Goal: Task Accomplishment & Management: Manage account settings

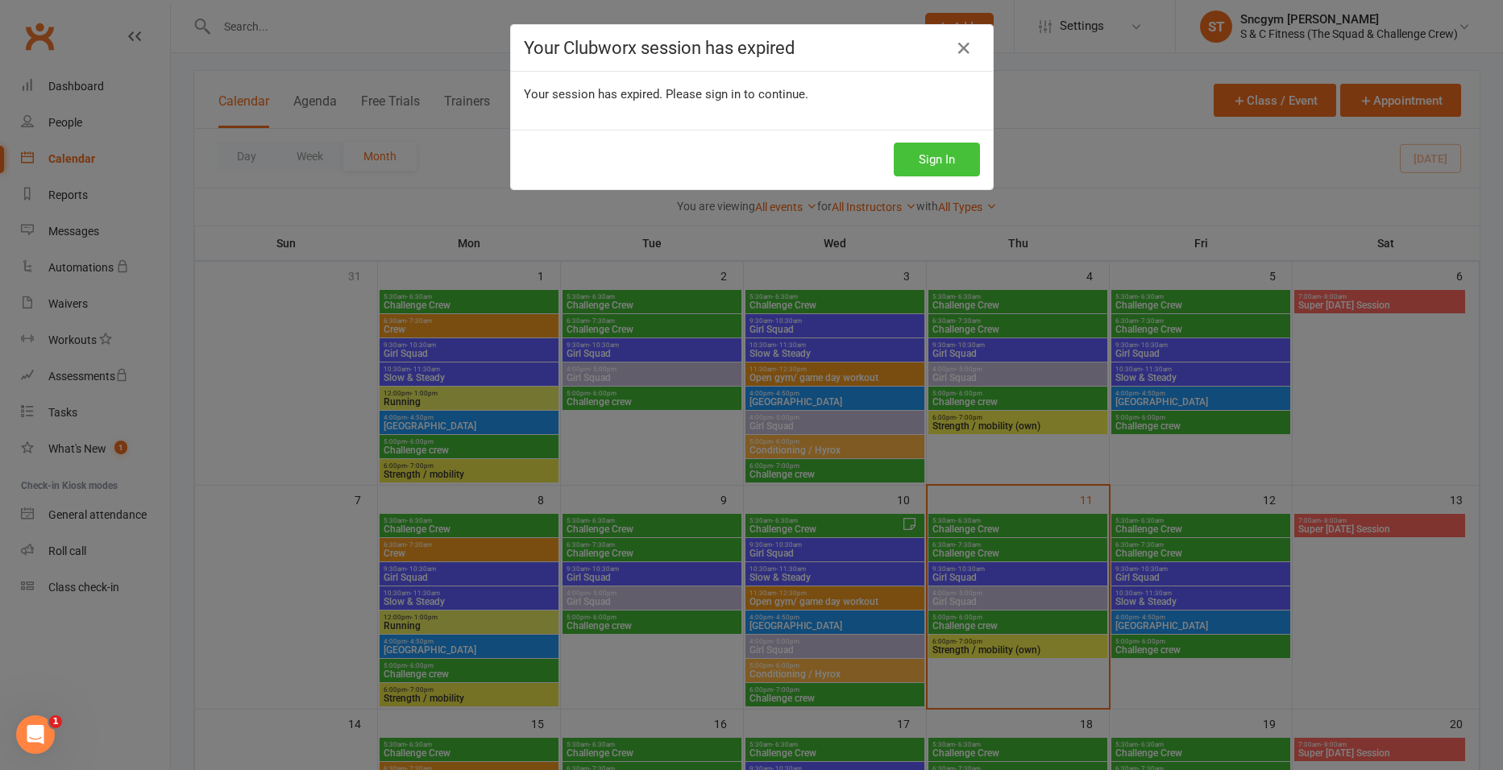
click at [913, 160] on button "Sign In" at bounding box center [937, 160] width 86 height 34
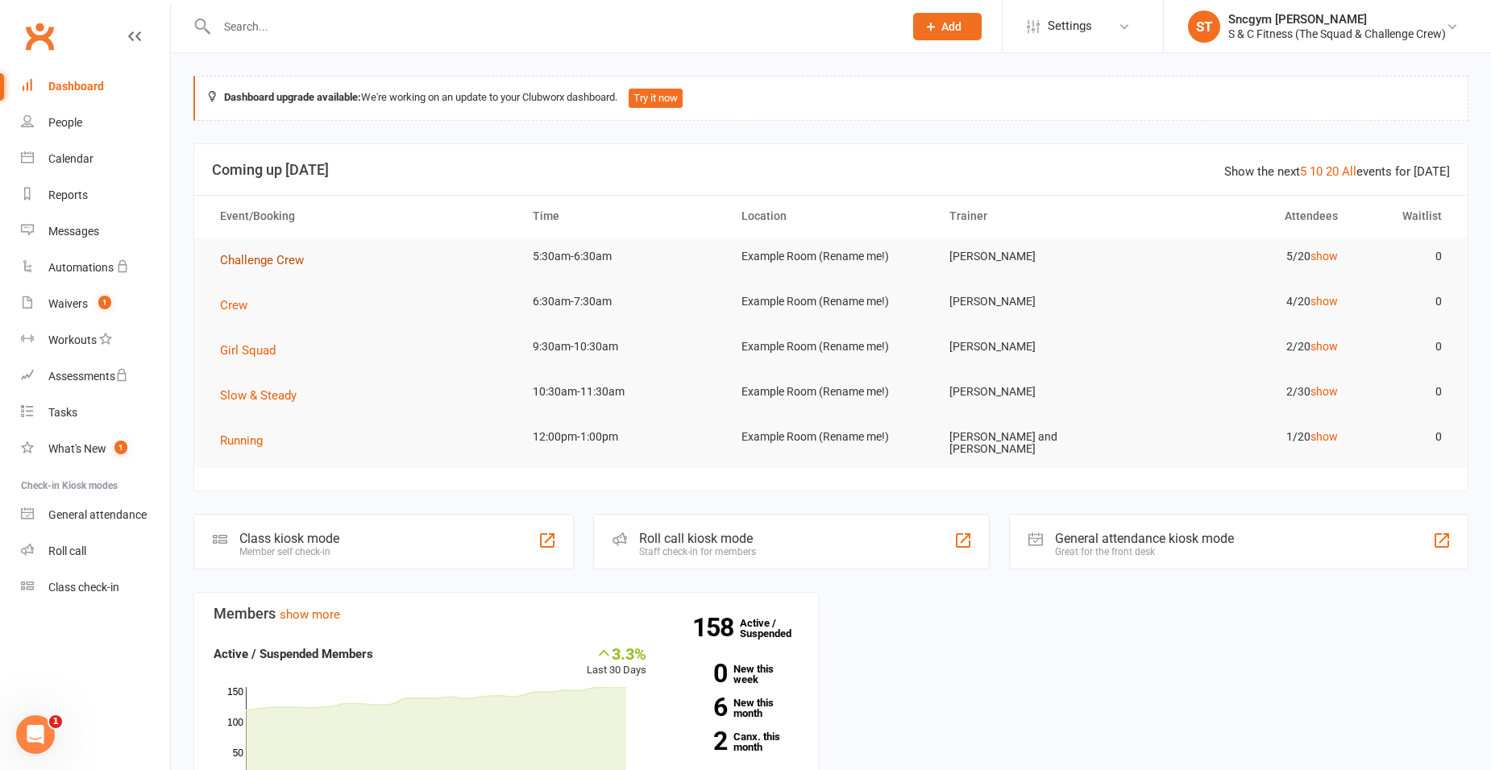
click at [259, 259] on span "Challenge Crew" at bounding box center [262, 260] width 84 height 15
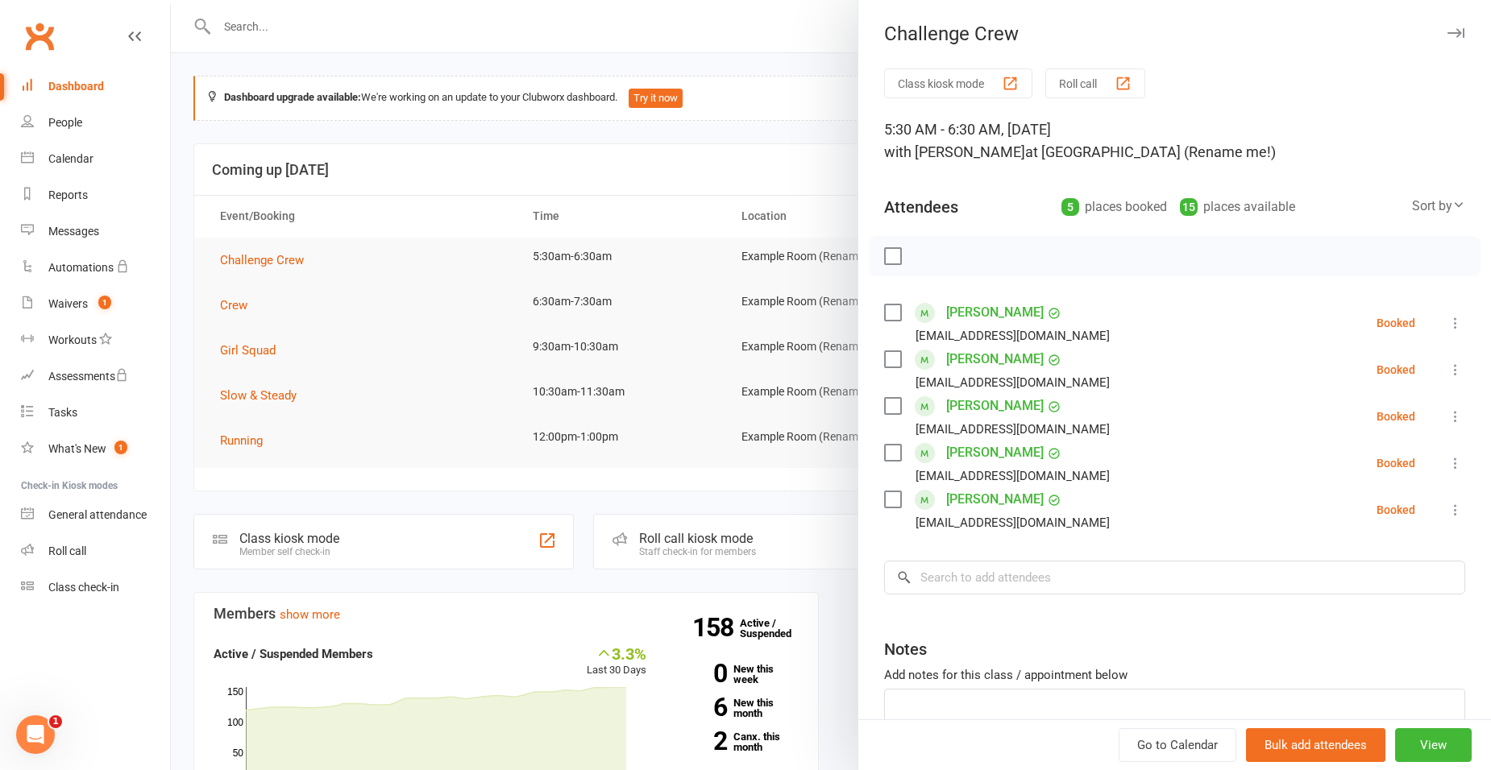
click at [884, 315] on label at bounding box center [892, 313] width 16 height 16
click at [884, 361] on label at bounding box center [892, 359] width 16 height 16
click at [884, 401] on label at bounding box center [892, 406] width 16 height 16
drag, startPoint x: 881, startPoint y: 448, endPoint x: 880, endPoint y: 471, distance: 22.6
click at [884, 448] on label at bounding box center [892, 453] width 16 height 16
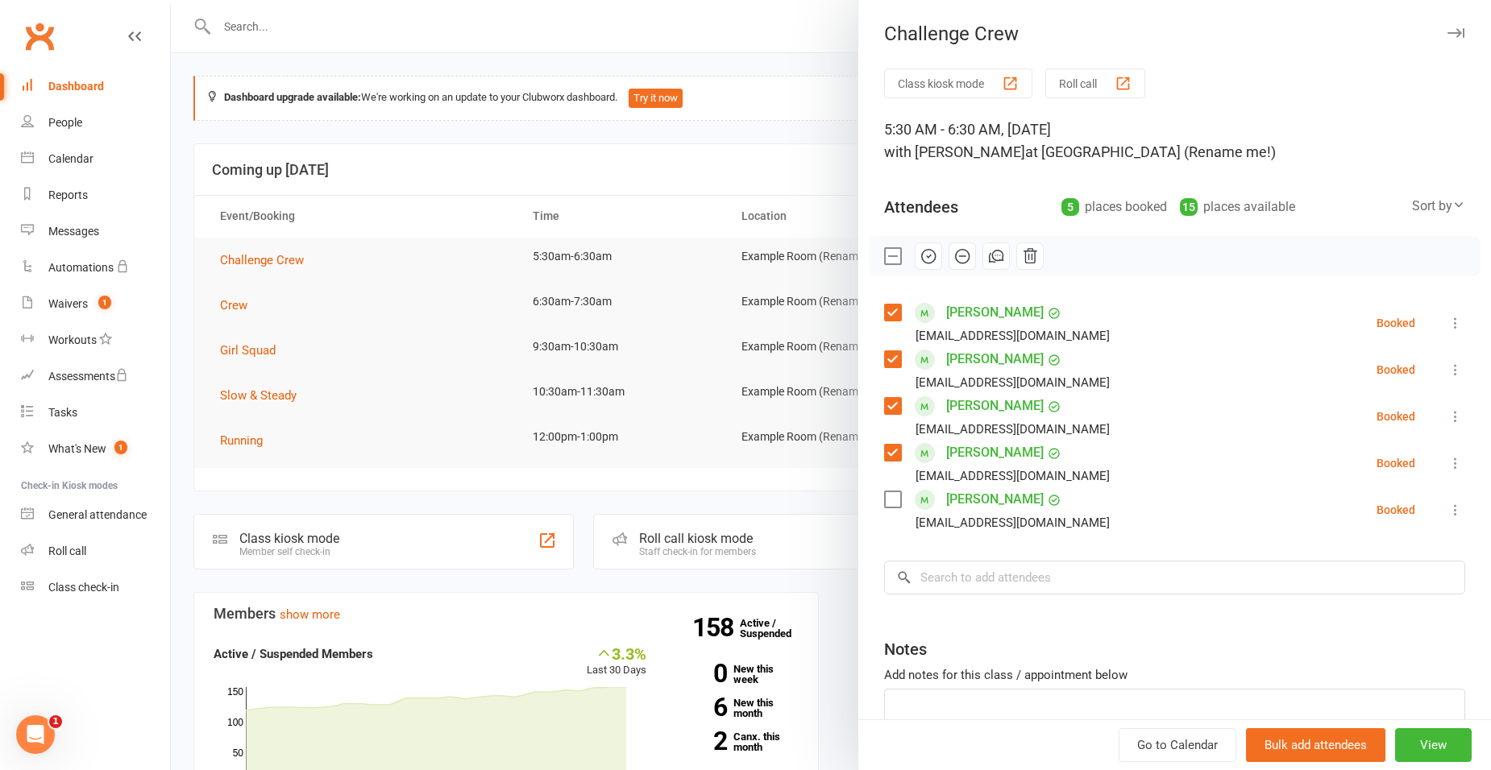
click at [884, 504] on label at bounding box center [892, 500] width 16 height 16
drag, startPoint x: 956, startPoint y: 576, endPoint x: 952, endPoint y: 590, distance: 14.3
click at [953, 575] on input "search" at bounding box center [1174, 578] width 581 height 34
type input "hollands"
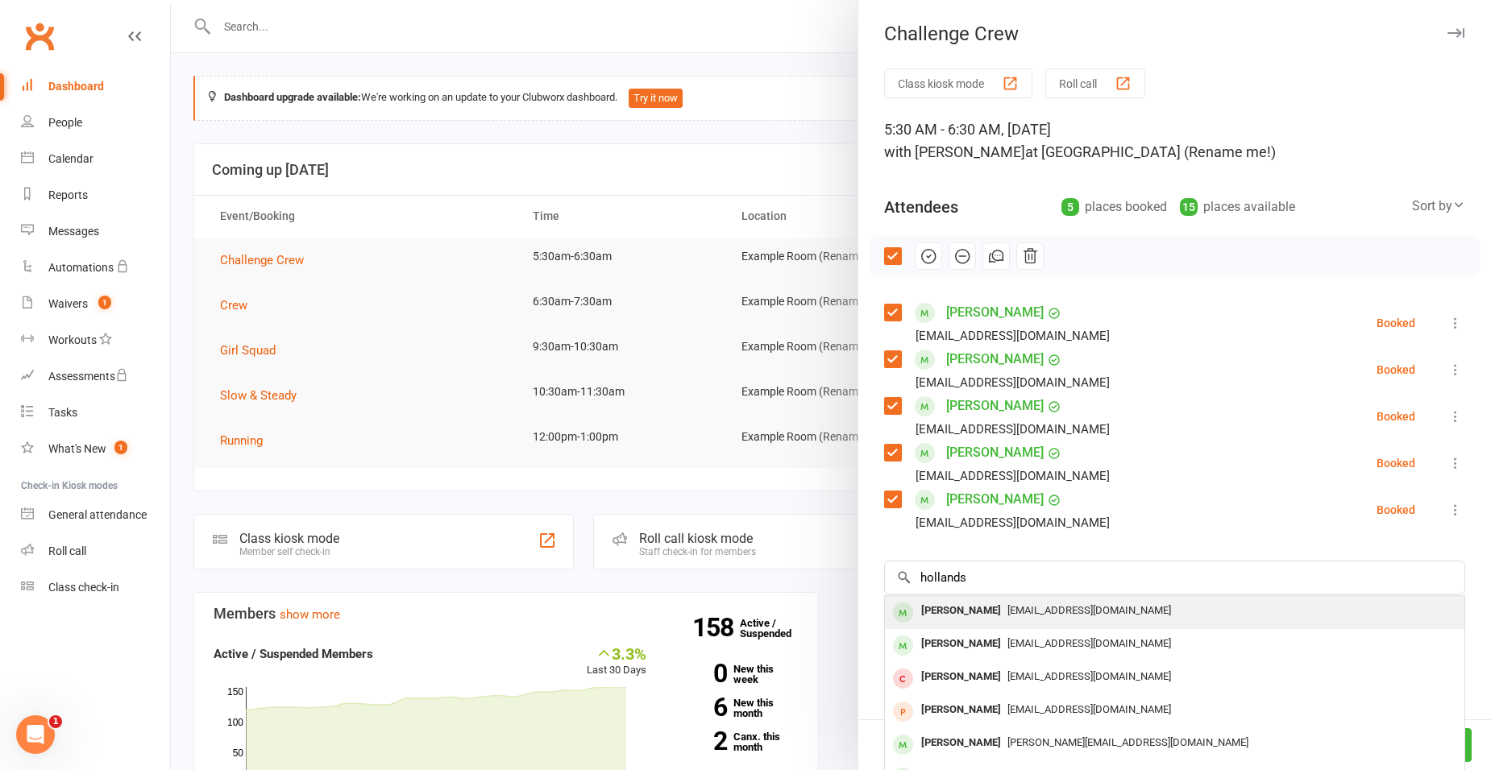
click at [965, 612] on div "[PERSON_NAME]" at bounding box center [961, 611] width 93 height 23
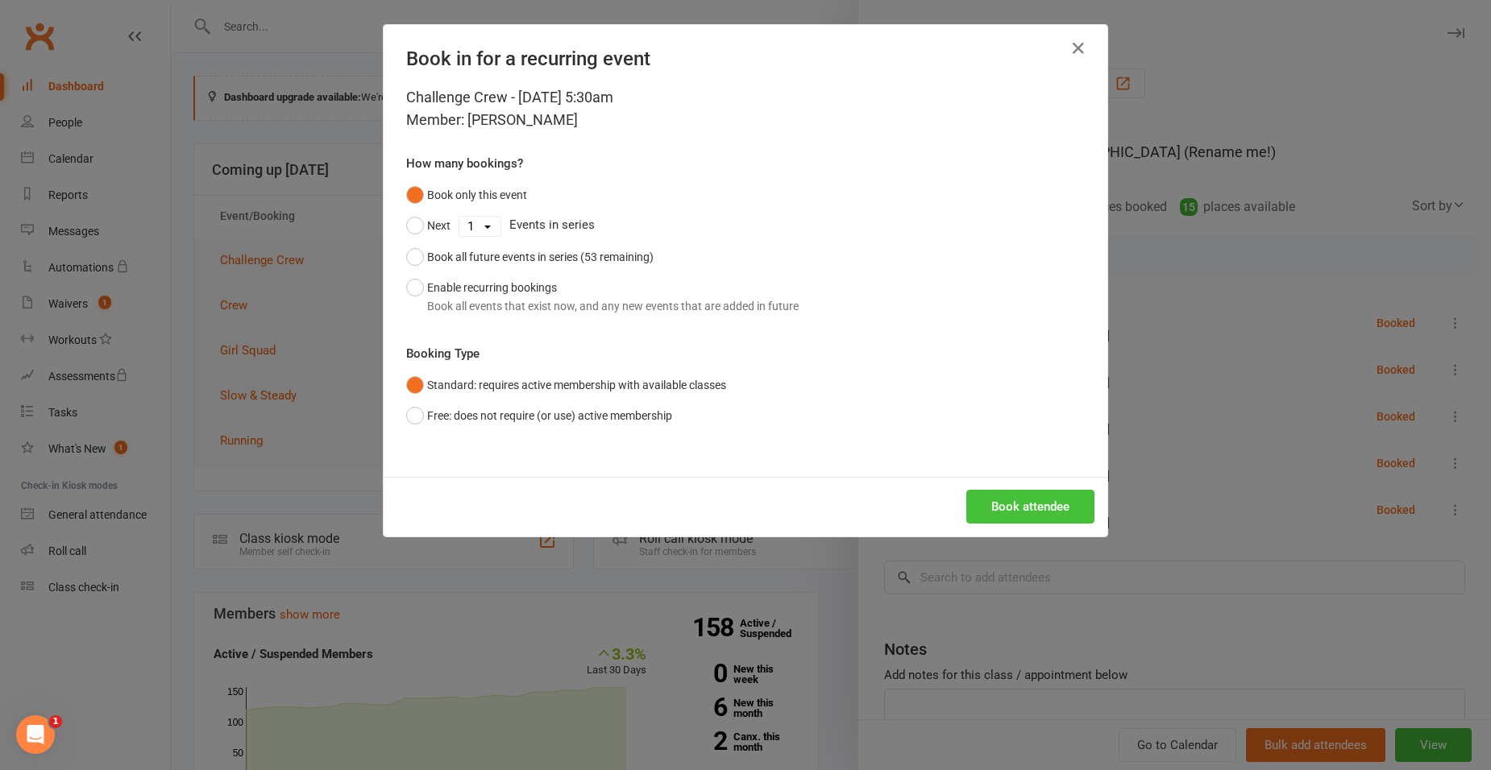
click at [1011, 515] on button "Book attendee" at bounding box center [1030, 507] width 128 height 34
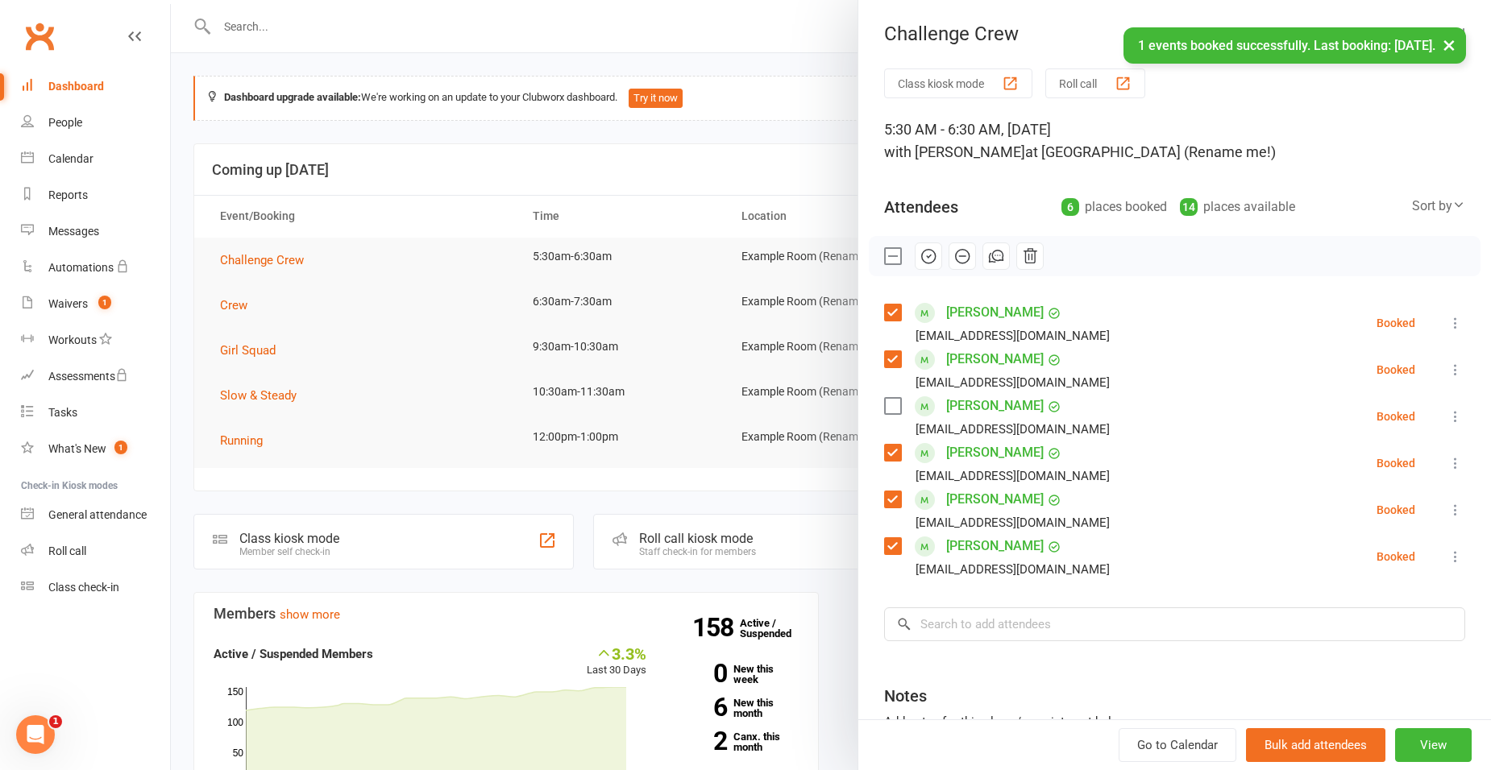
click at [884, 398] on label at bounding box center [892, 406] width 16 height 16
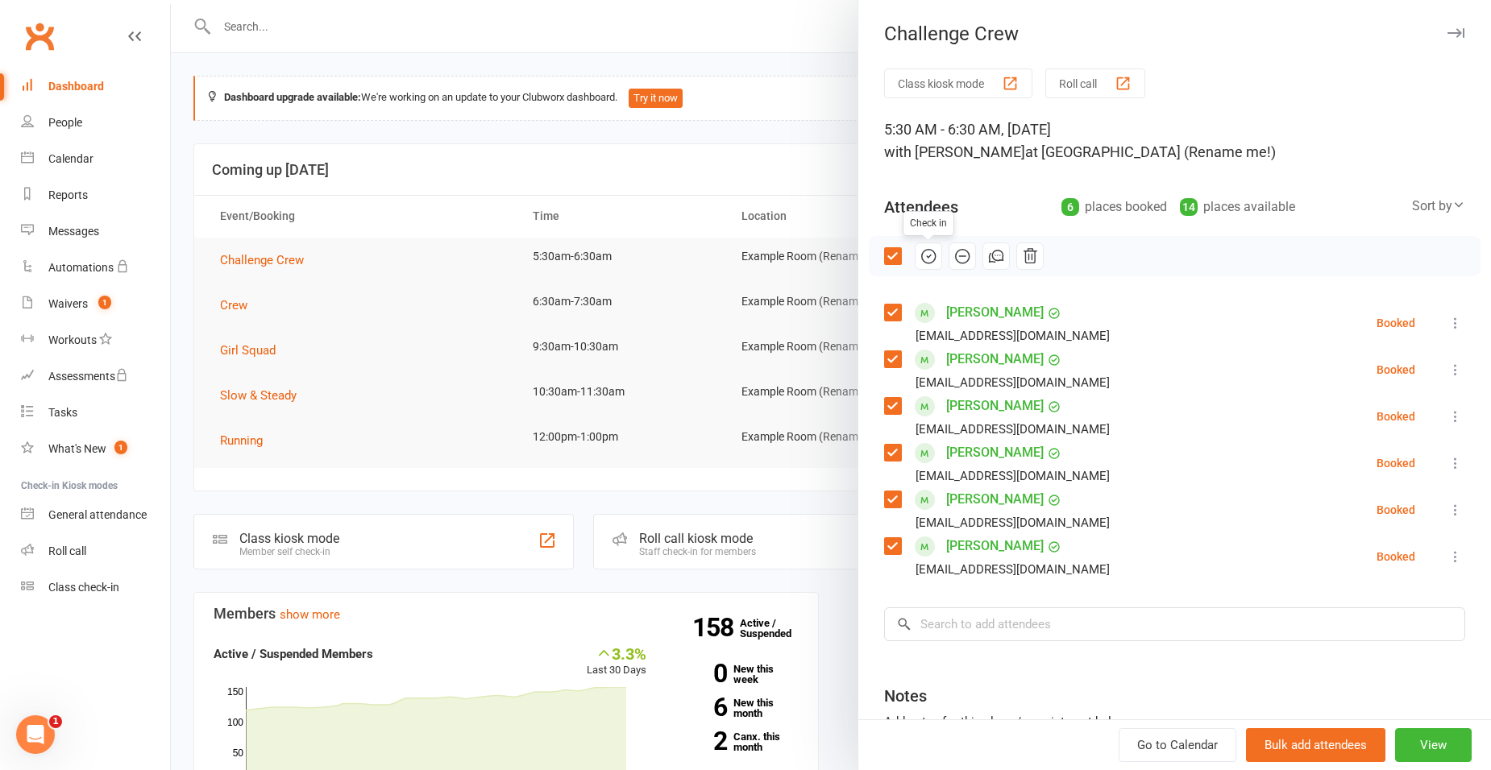
click at [920, 251] on icon "button" at bounding box center [929, 256] width 18 height 18
click at [812, 27] on div at bounding box center [831, 385] width 1320 height 770
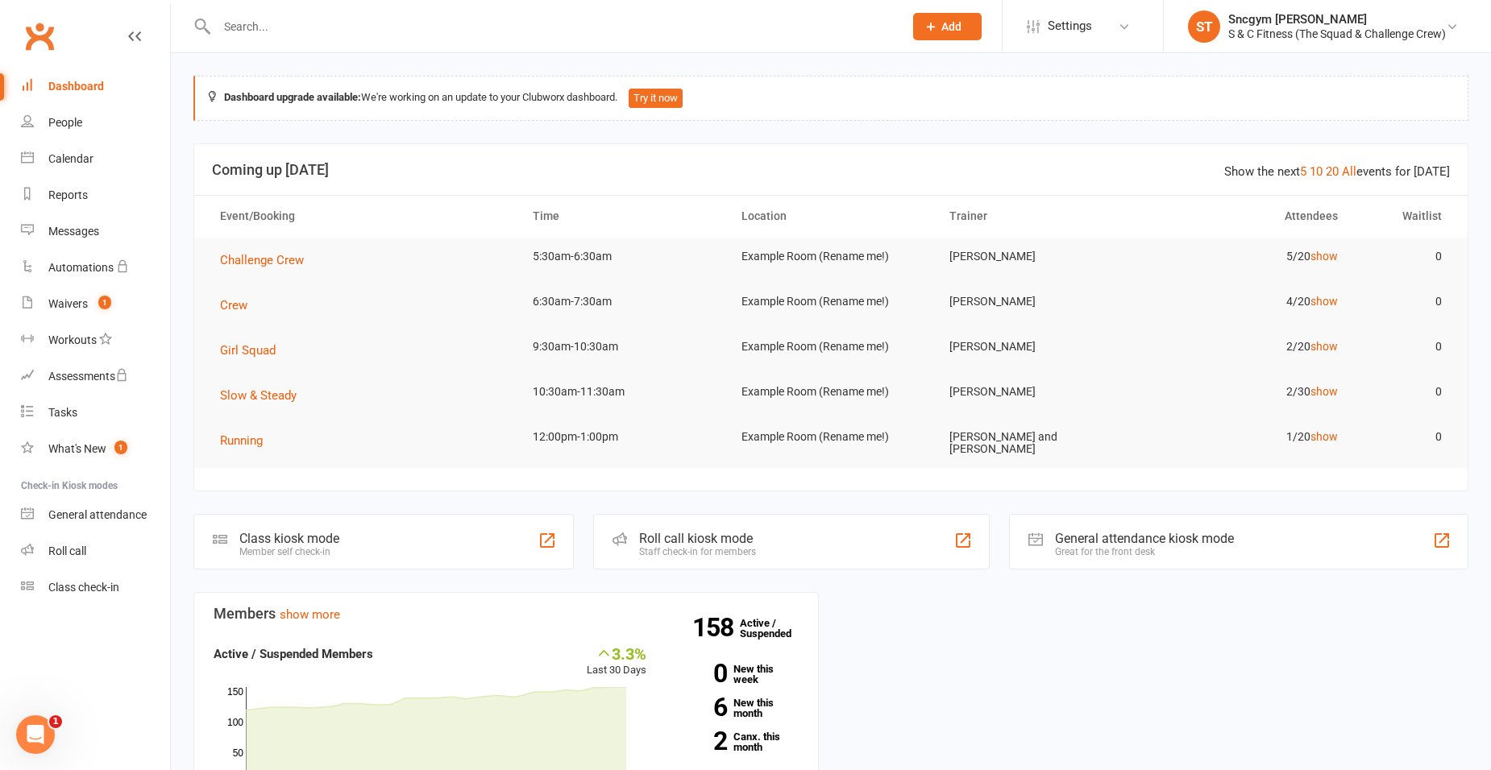
click at [289, 27] on input "text" at bounding box center [552, 26] width 680 height 23
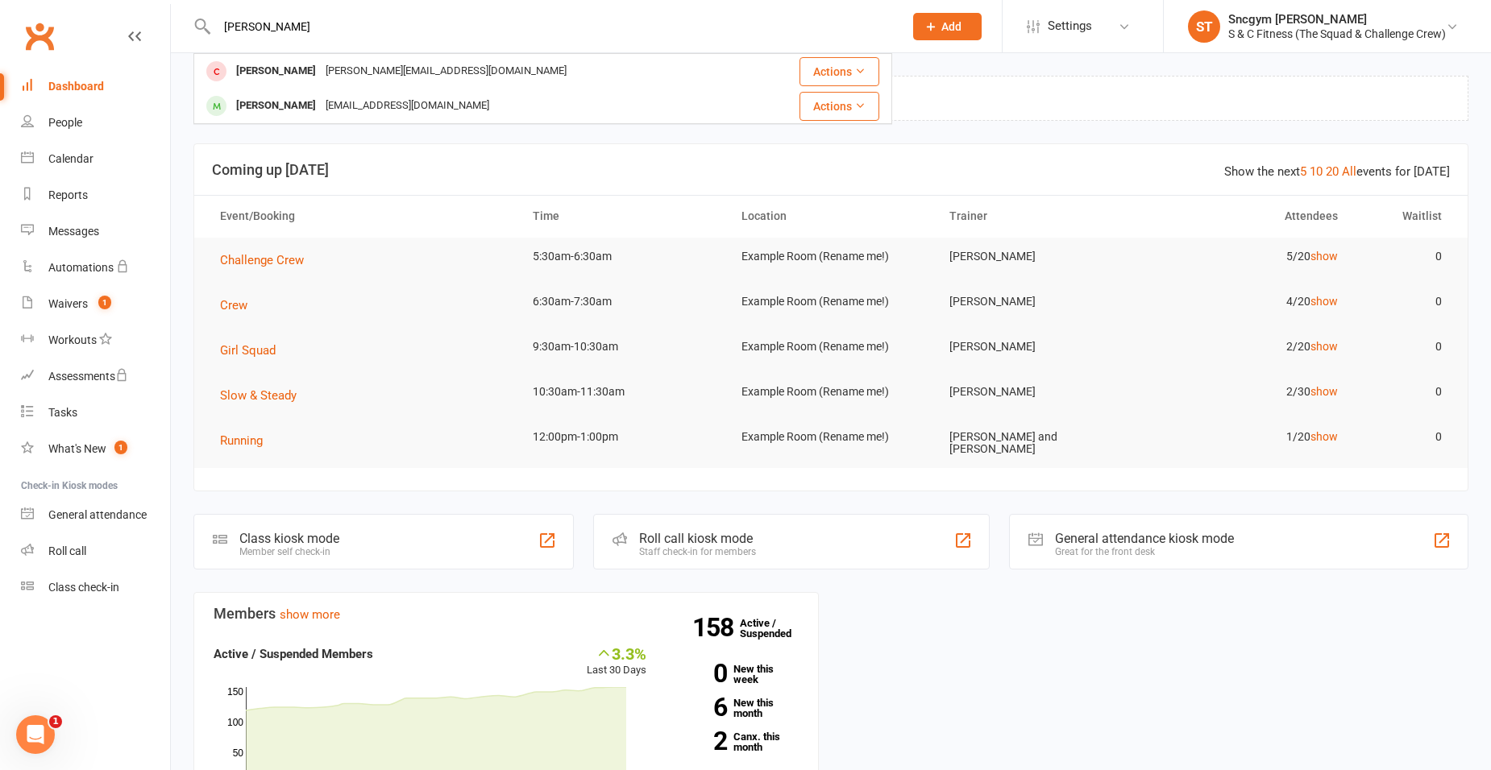
click at [255, 19] on input "archie" at bounding box center [552, 26] width 680 height 23
click at [259, 19] on input "archie" at bounding box center [552, 26] width 680 height 23
type input "hollands"
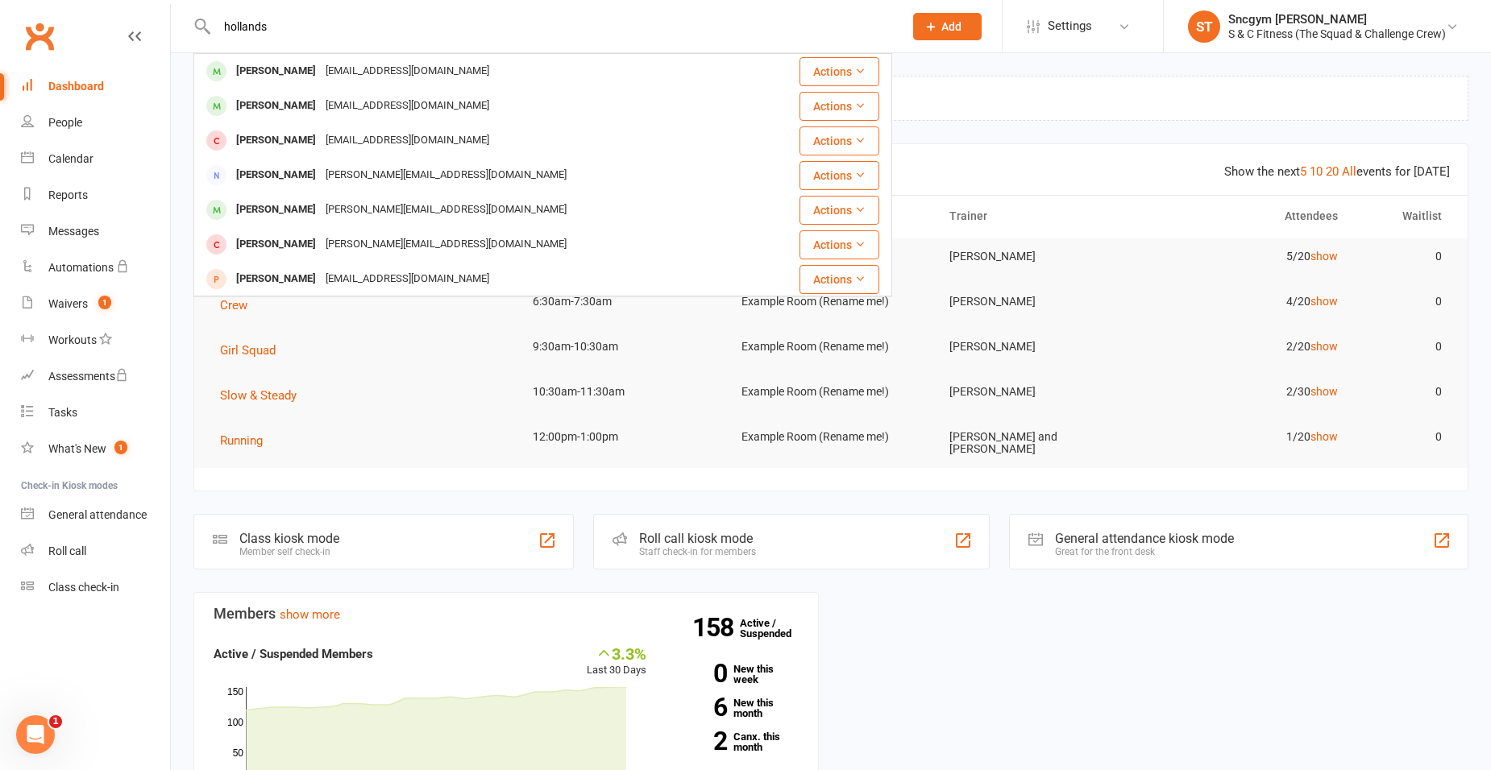
click at [181, 154] on div "Dashboard upgrade available: We're working on an update to your Clubworx dashbo…" at bounding box center [831, 575] width 1320 height 1044
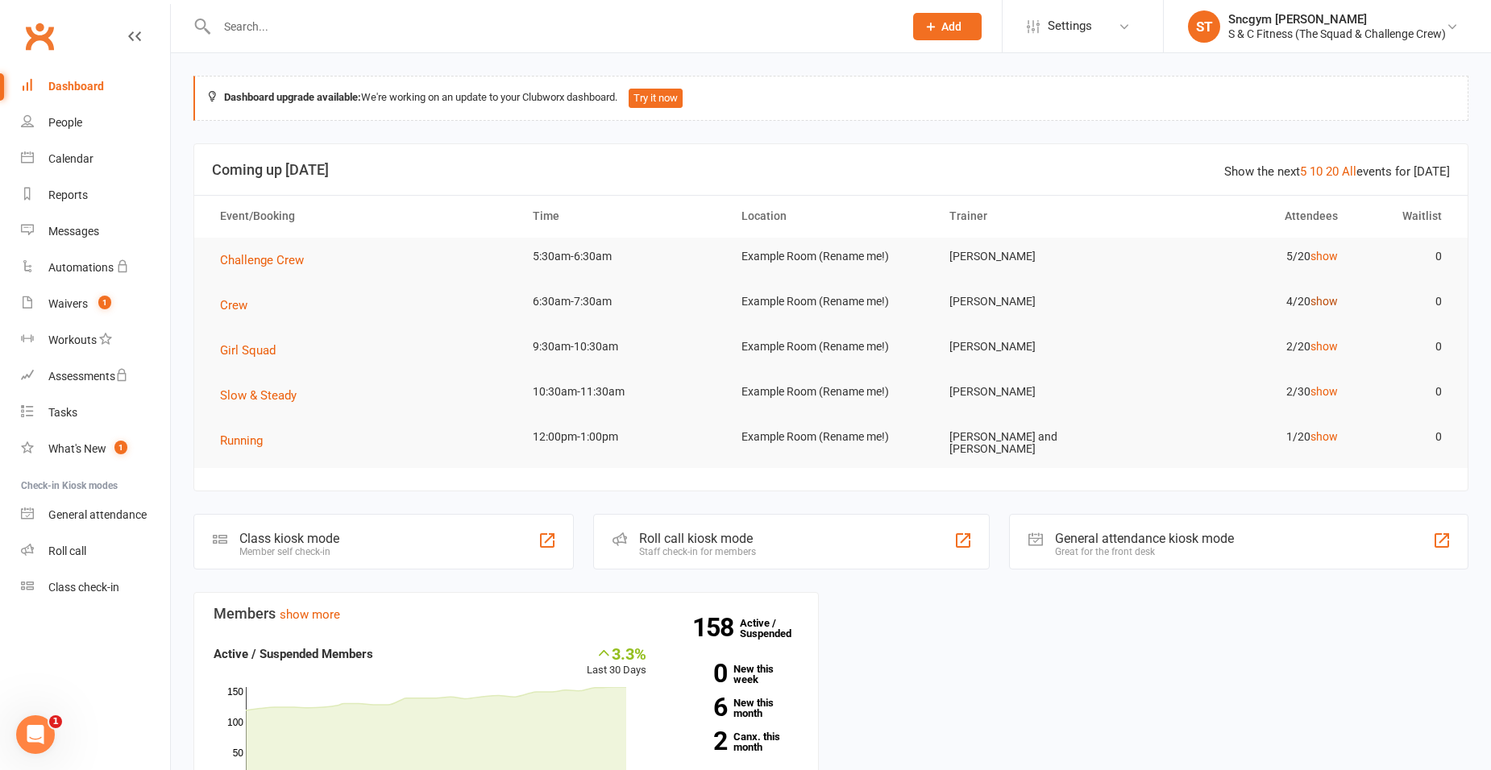
click at [1331, 300] on link "show" at bounding box center [1323, 301] width 27 height 13
click at [1318, 301] on link "show" at bounding box center [1323, 301] width 27 height 13
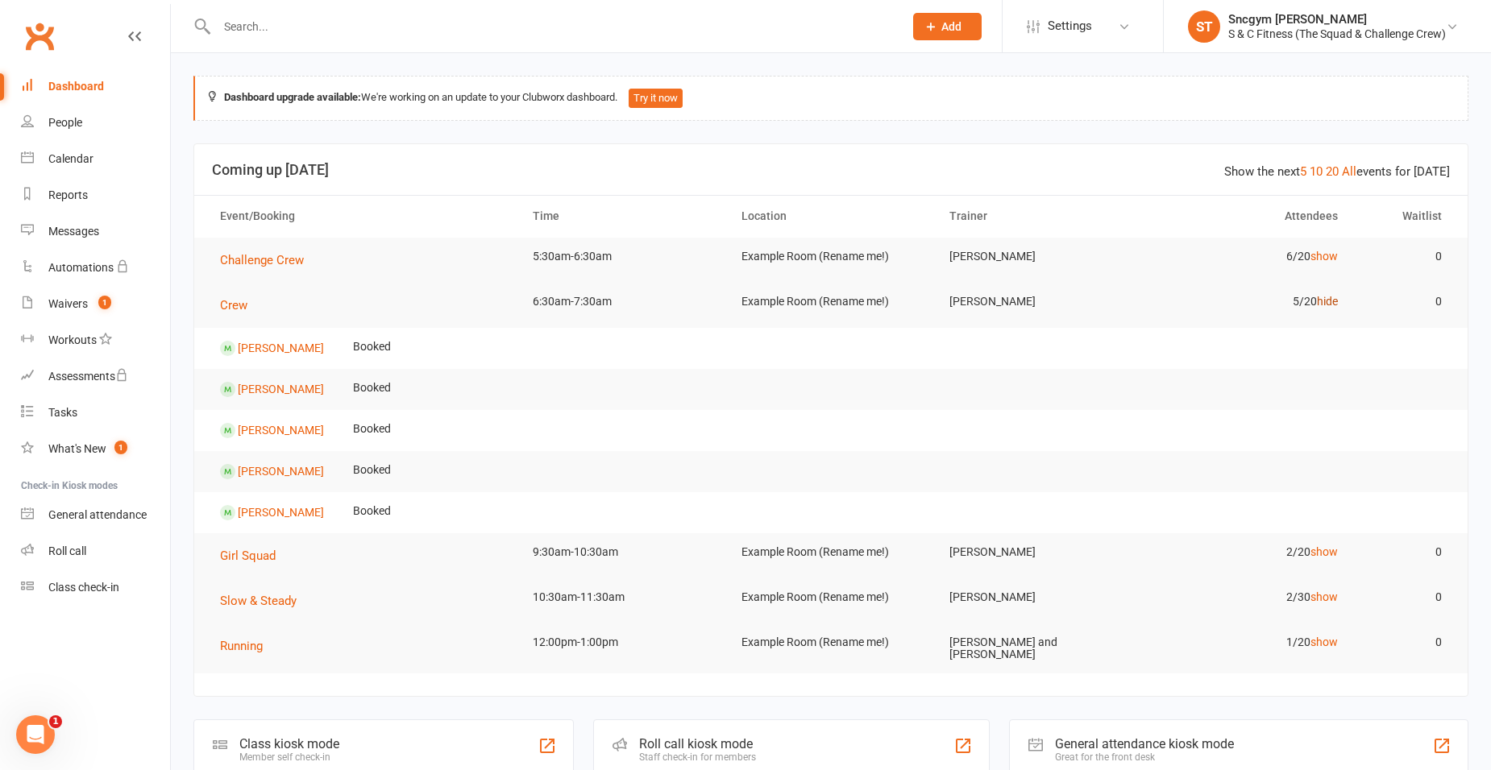
click at [1322, 304] on link "hide" at bounding box center [1327, 301] width 21 height 13
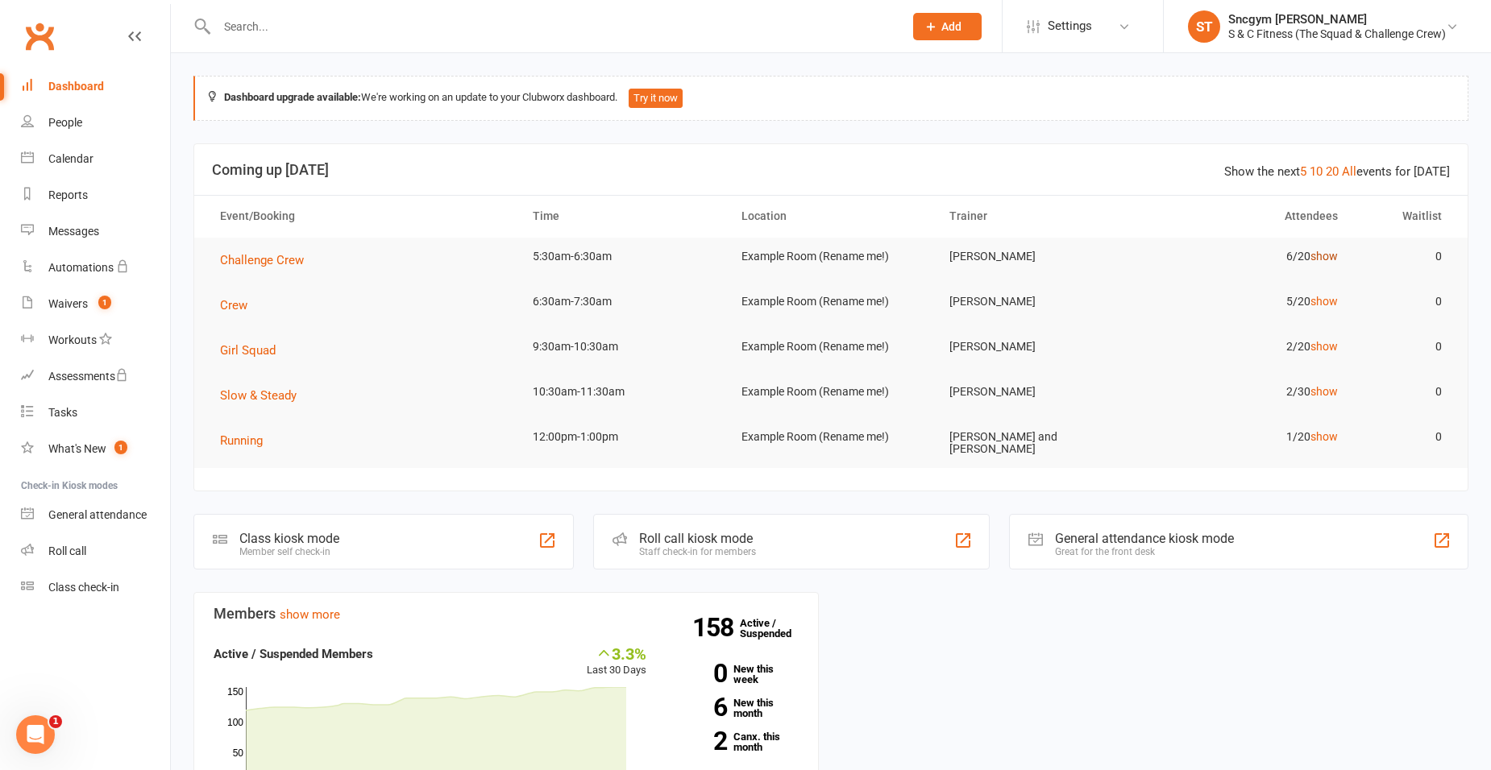
click at [1322, 255] on link "show" at bounding box center [1323, 256] width 27 height 13
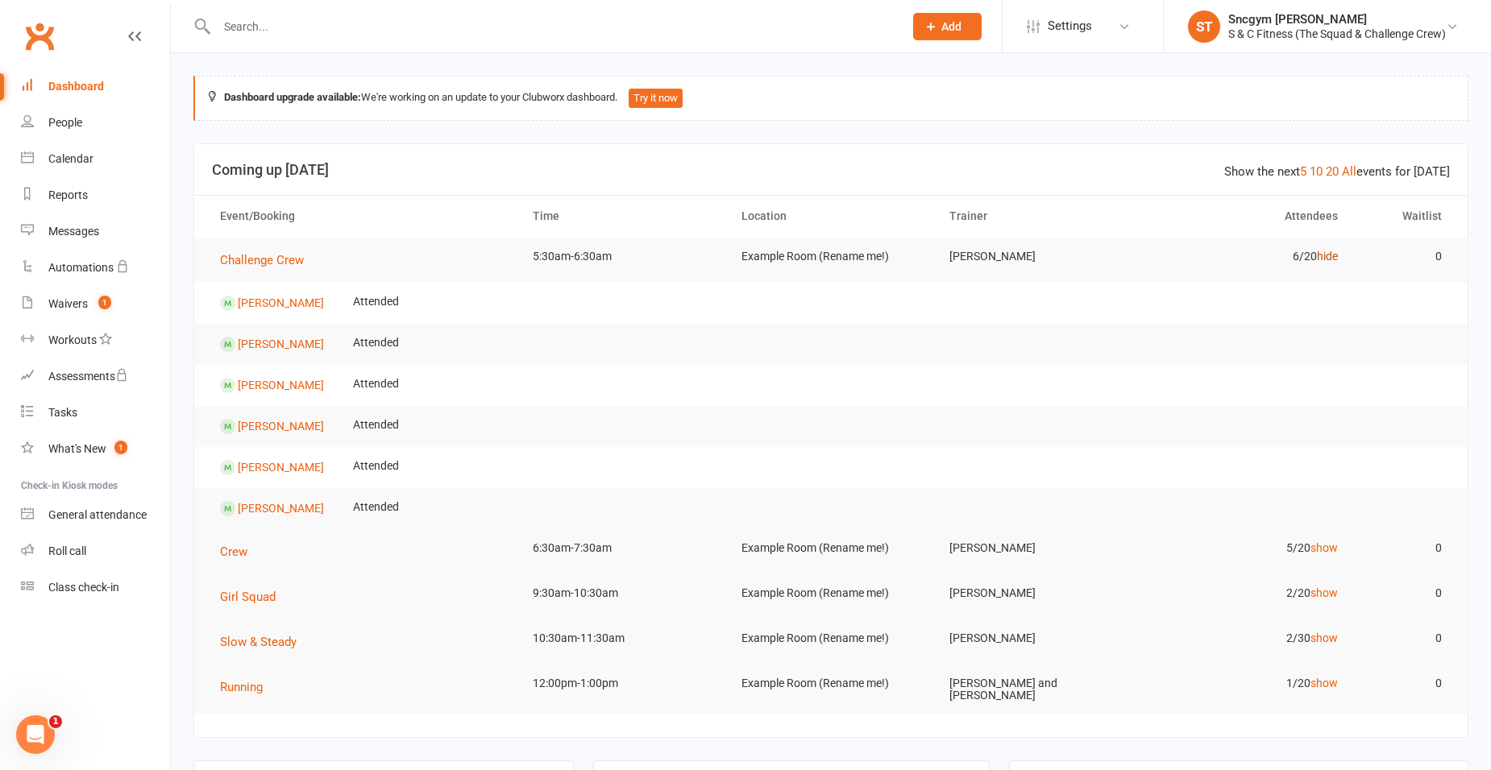
click at [1334, 254] on link "hide" at bounding box center [1327, 256] width 21 height 13
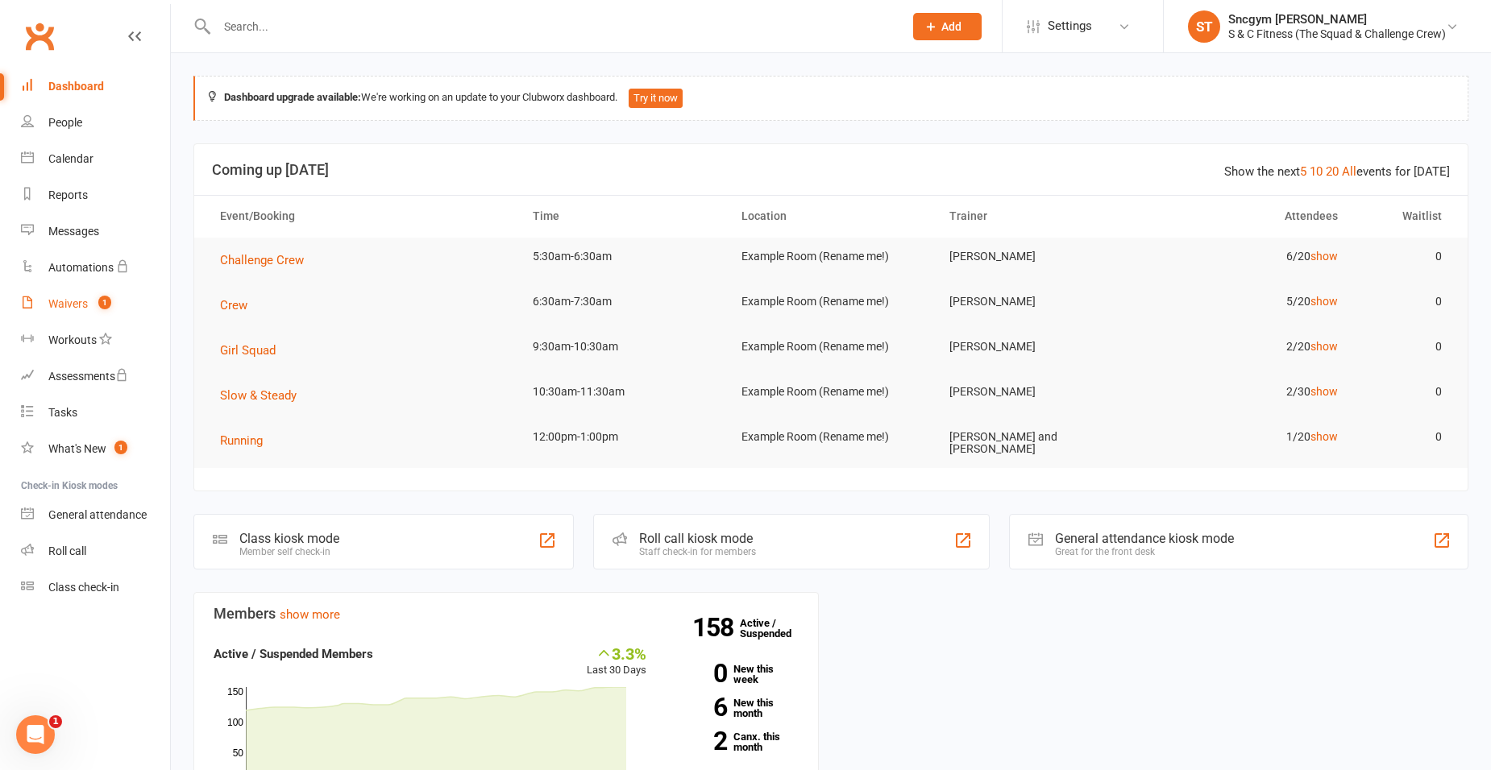
click at [39, 304] on link "Waivers 1" at bounding box center [95, 304] width 149 height 36
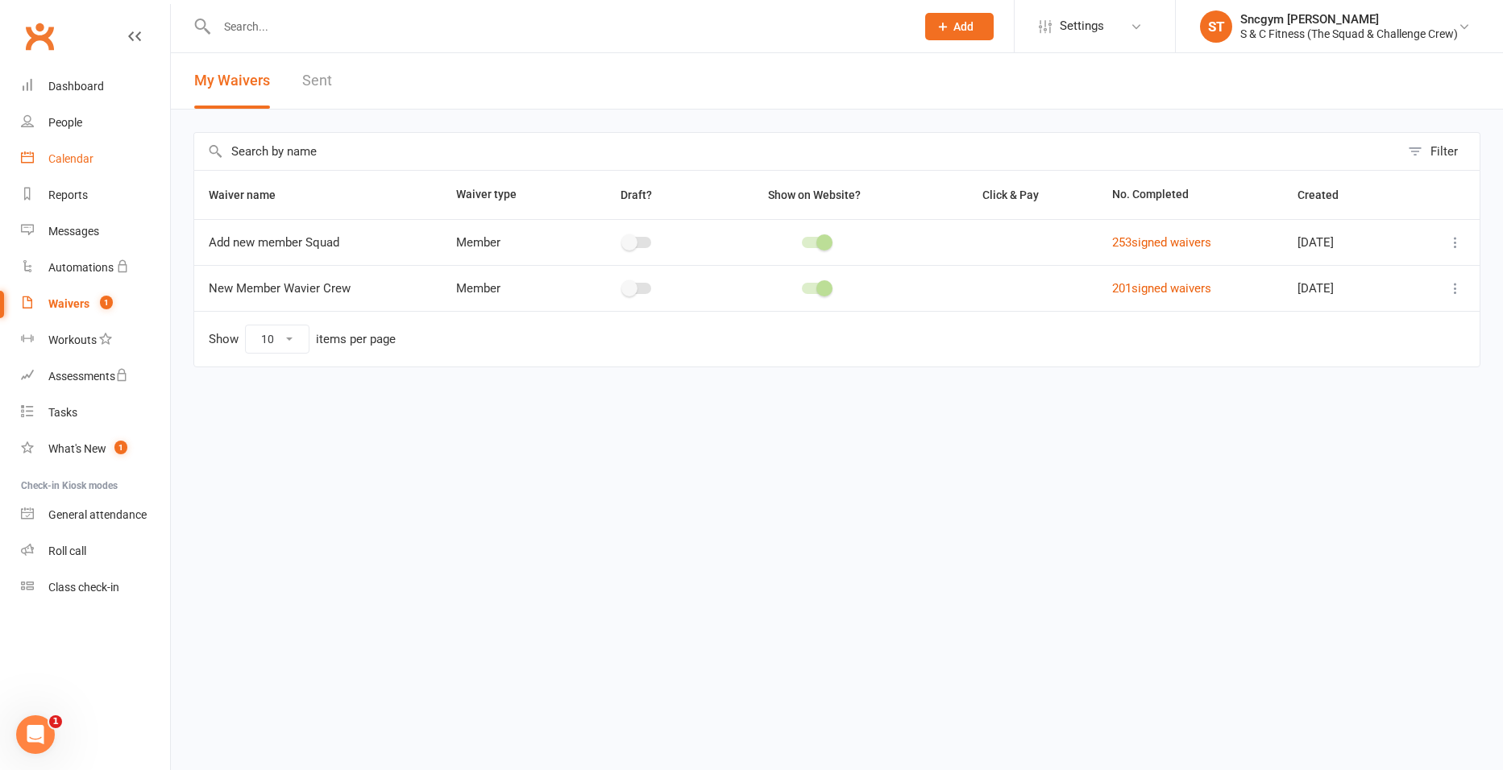
click at [59, 155] on div "Calendar" at bounding box center [70, 158] width 45 height 13
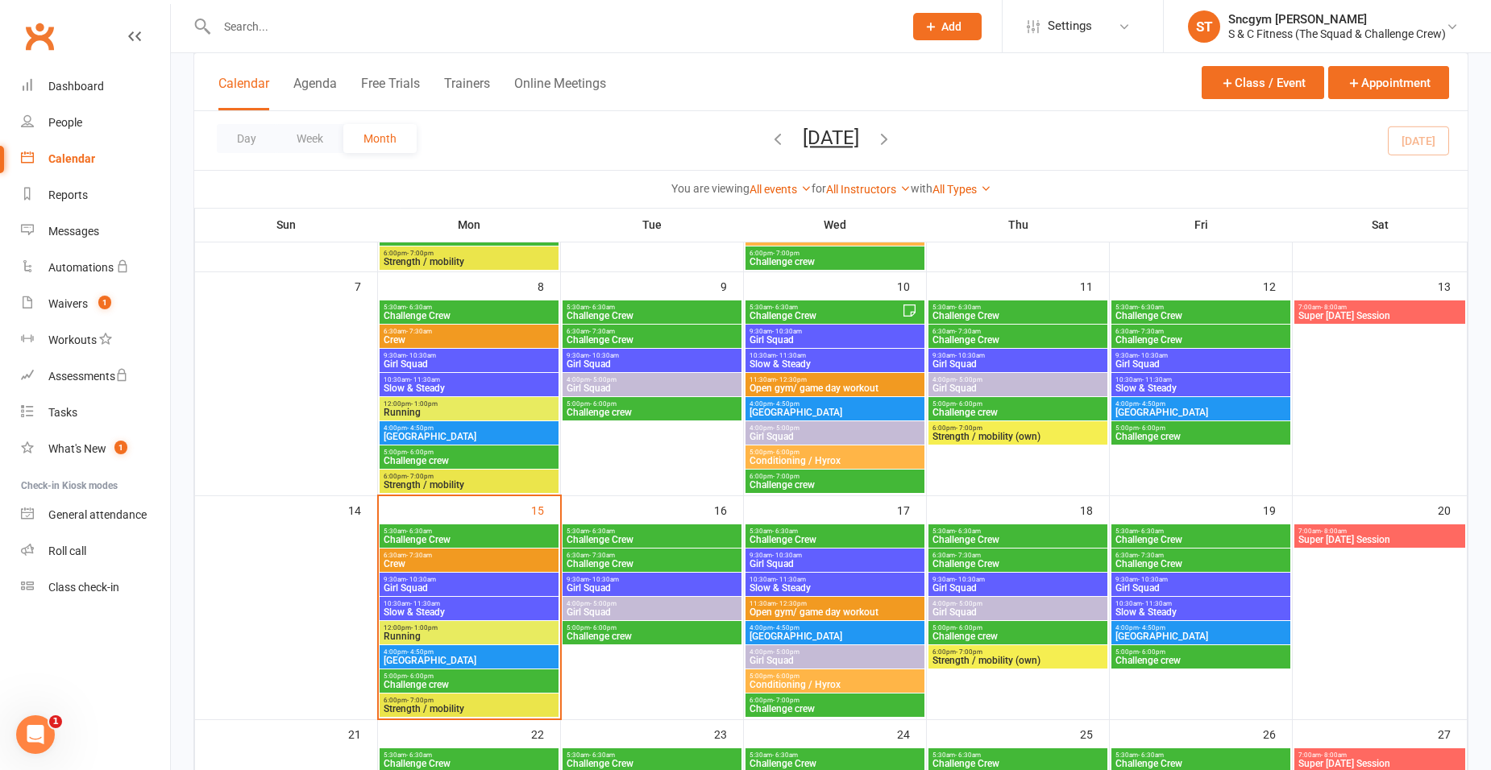
scroll to position [322, 0]
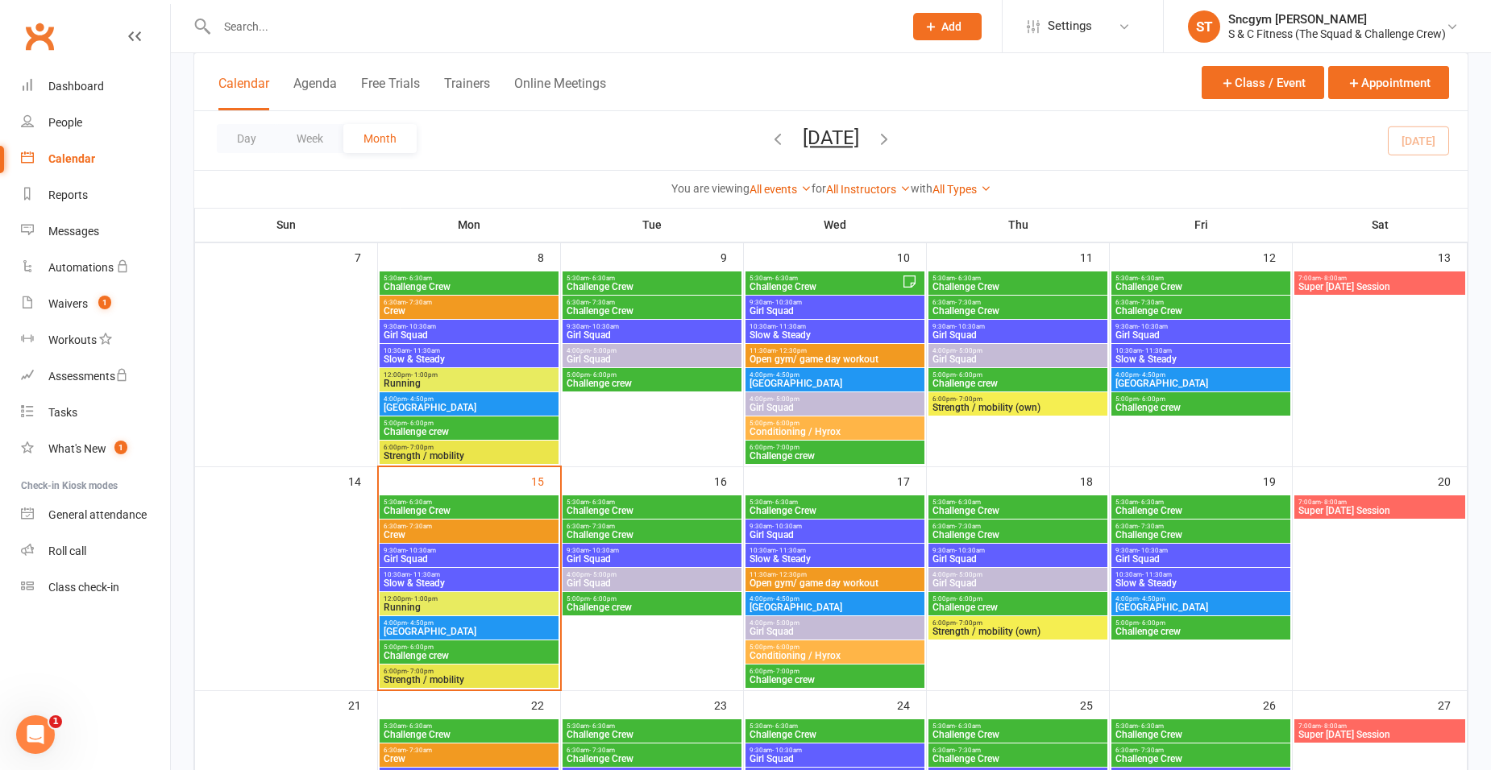
click at [431, 605] on span "Running" at bounding box center [469, 608] width 172 height 10
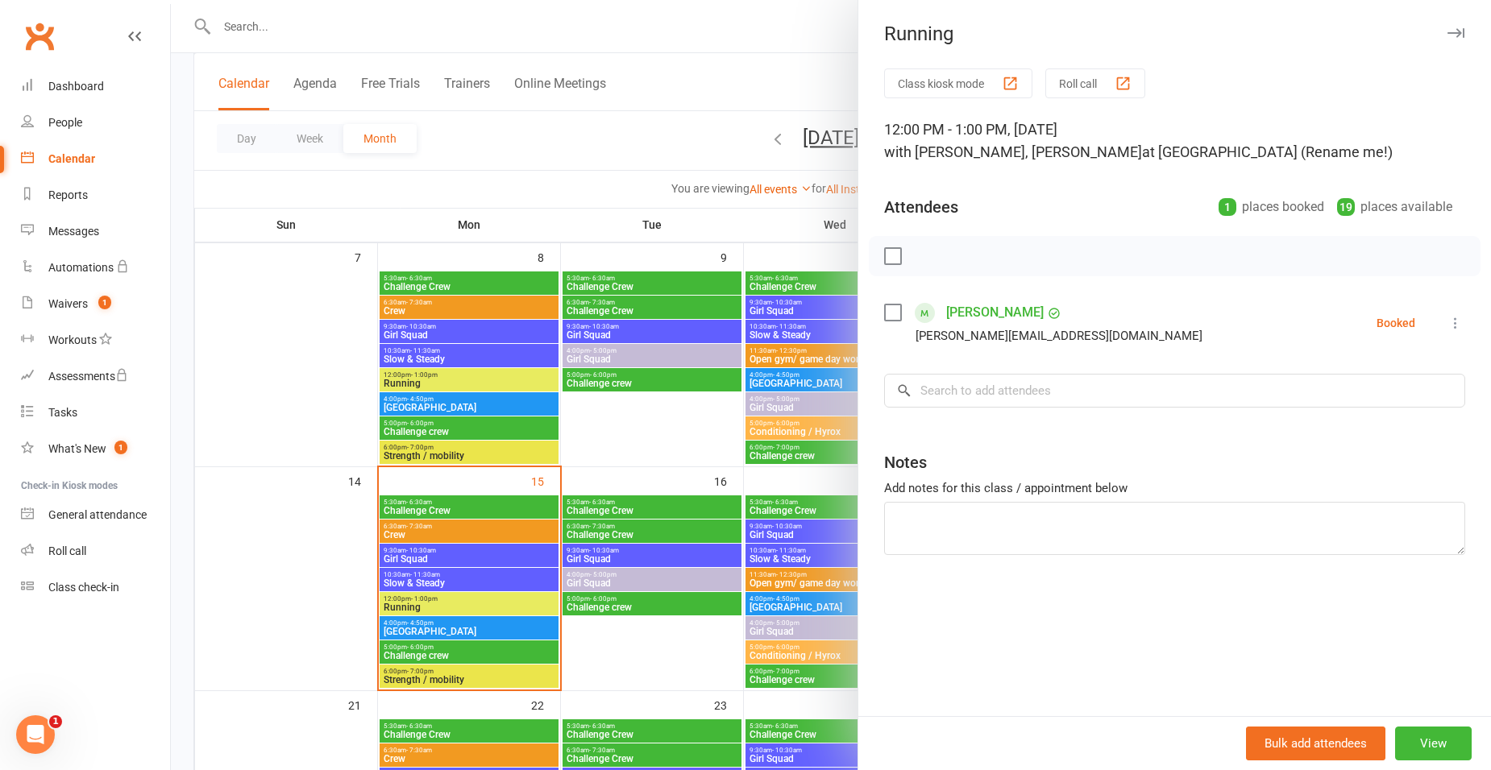
click at [306, 433] on div at bounding box center [831, 385] width 1320 height 770
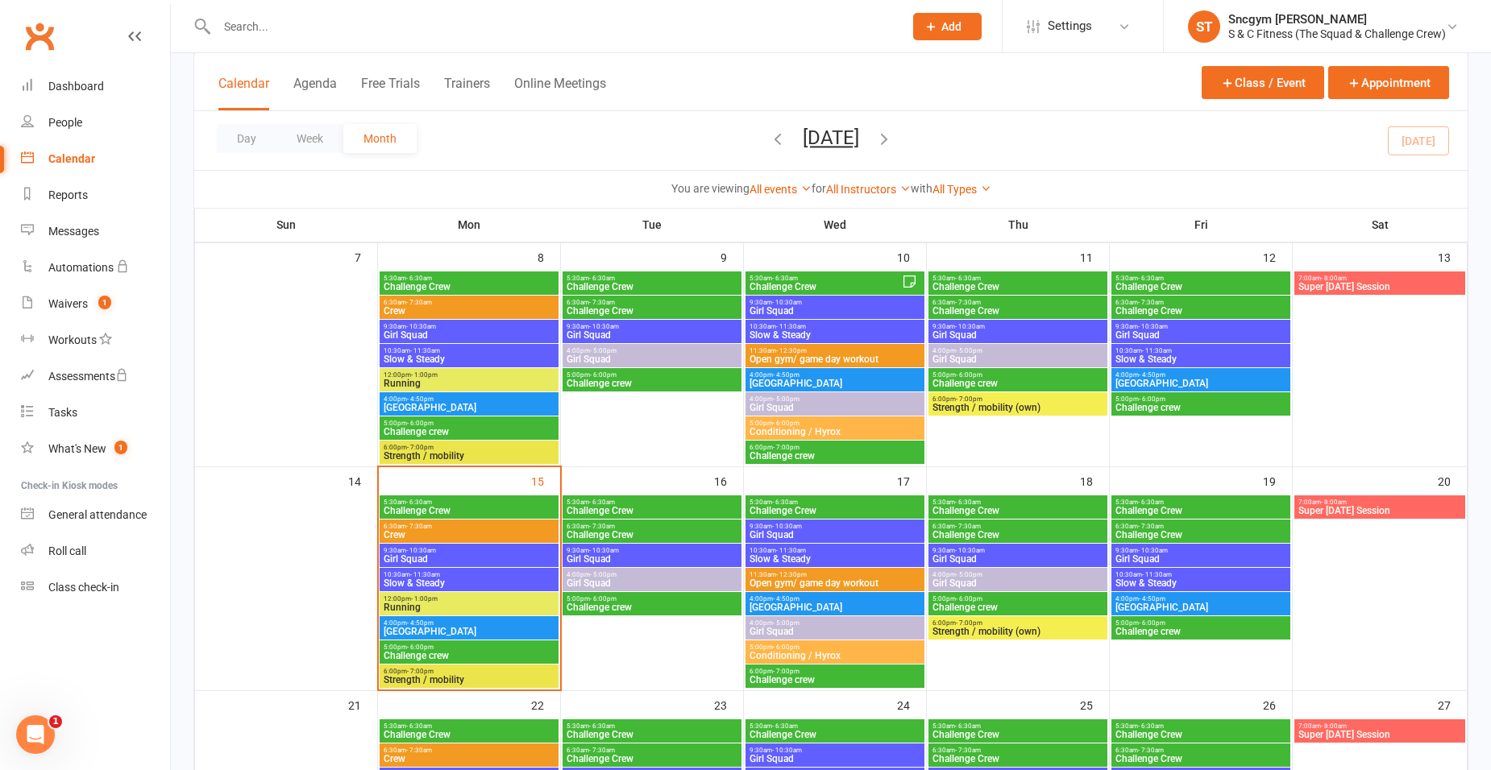
click at [455, 579] on span "Slow & Steady" at bounding box center [469, 584] width 172 height 10
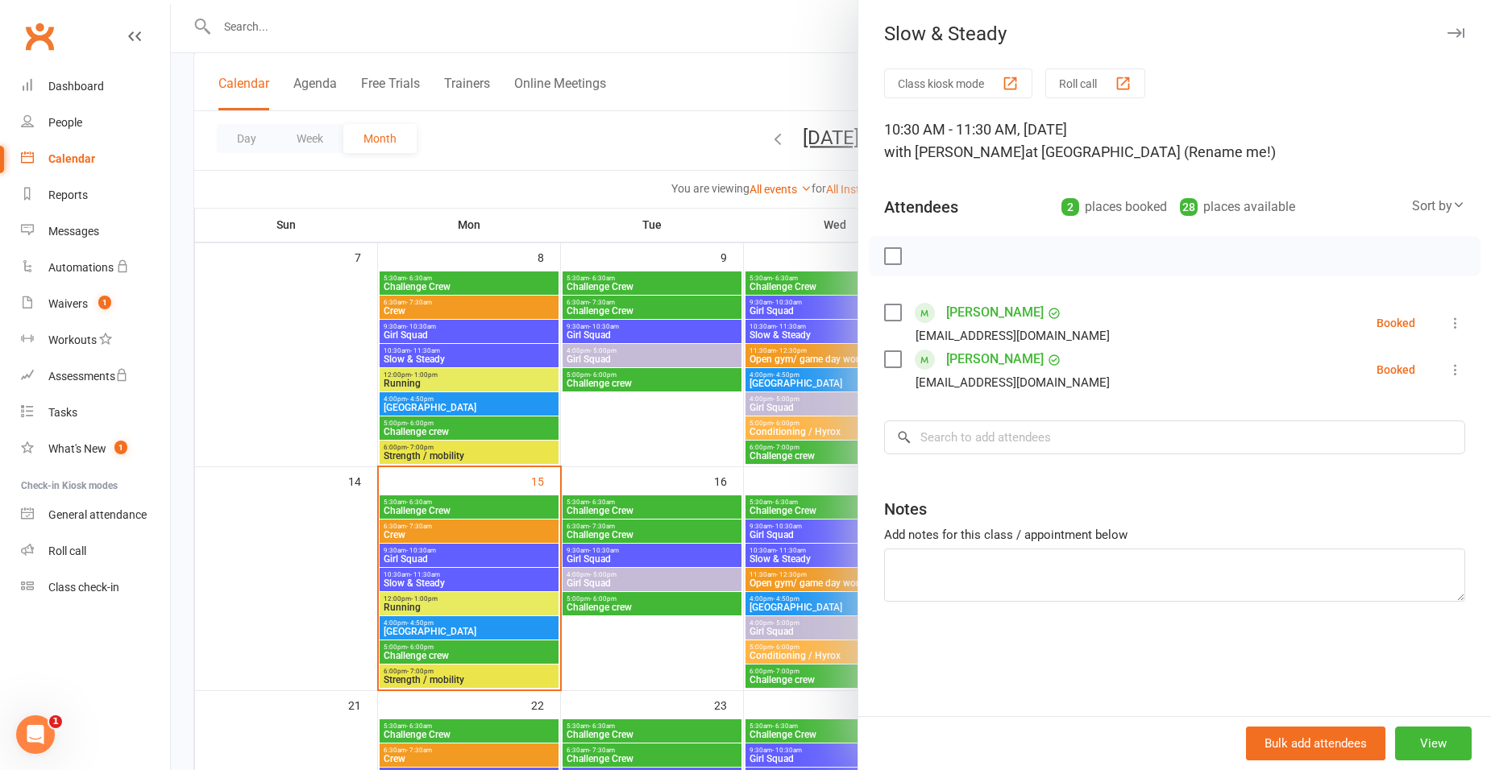
click at [292, 369] on div at bounding box center [831, 385] width 1320 height 770
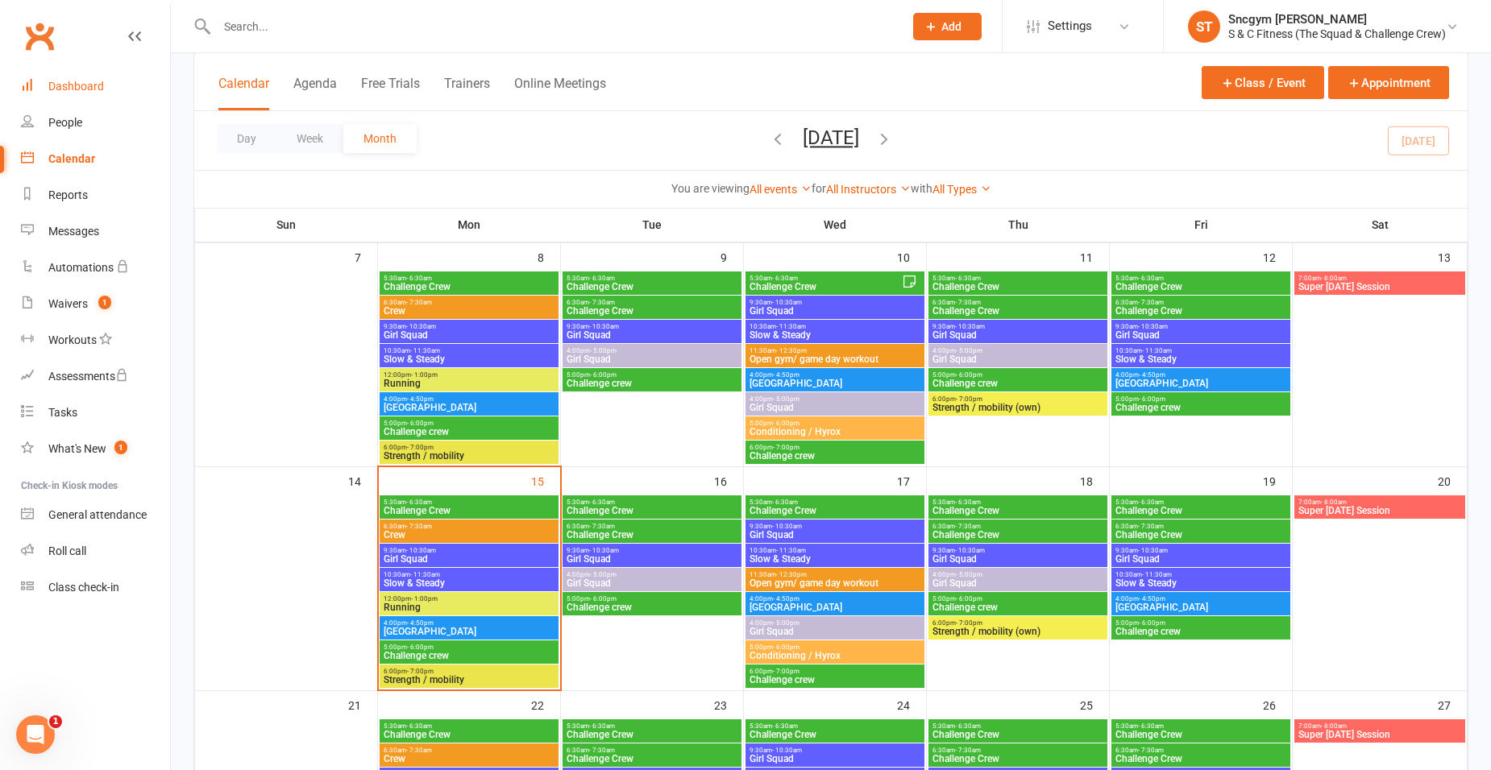
click at [39, 100] on link "Dashboard" at bounding box center [95, 86] width 149 height 36
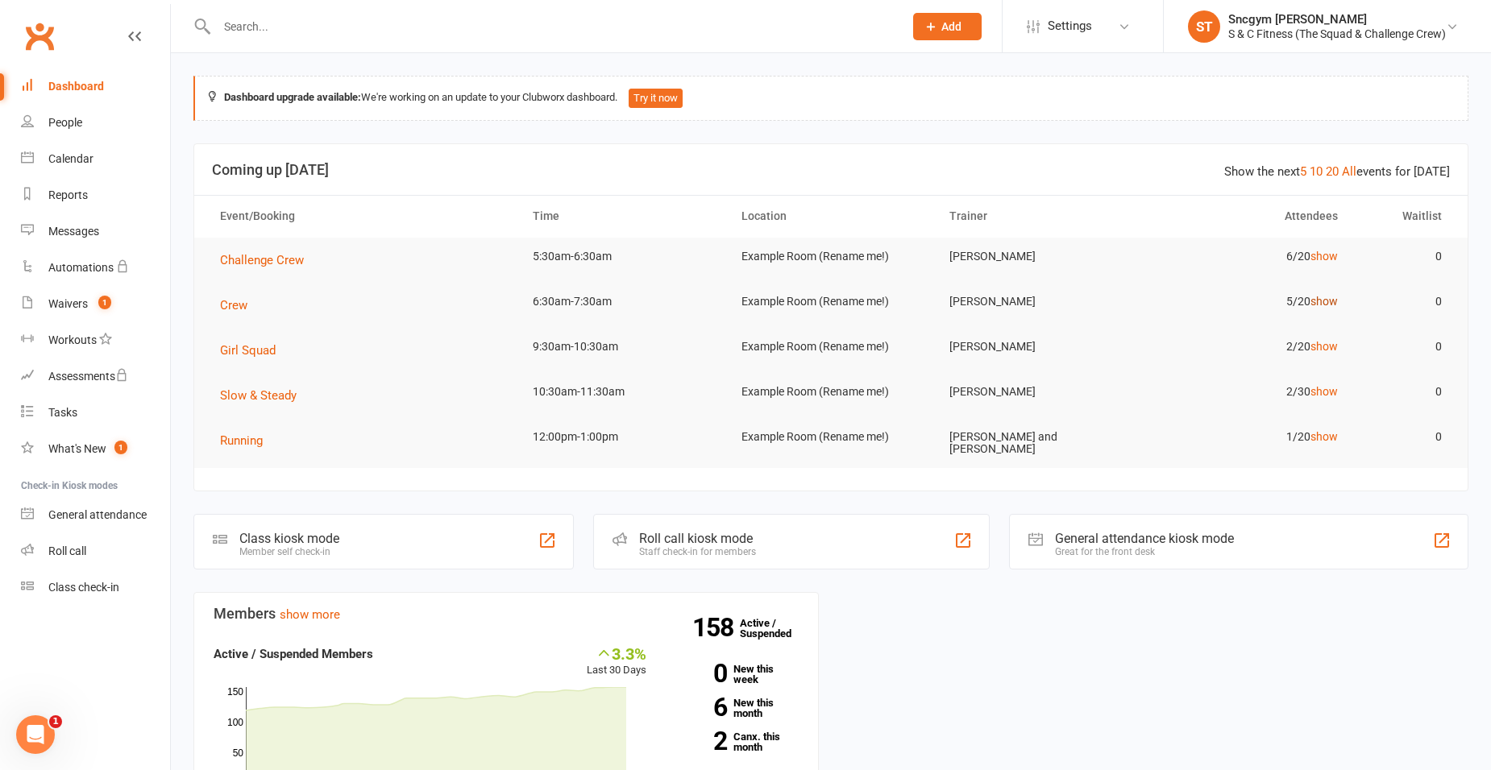
click at [1326, 297] on link "show" at bounding box center [1323, 301] width 27 height 13
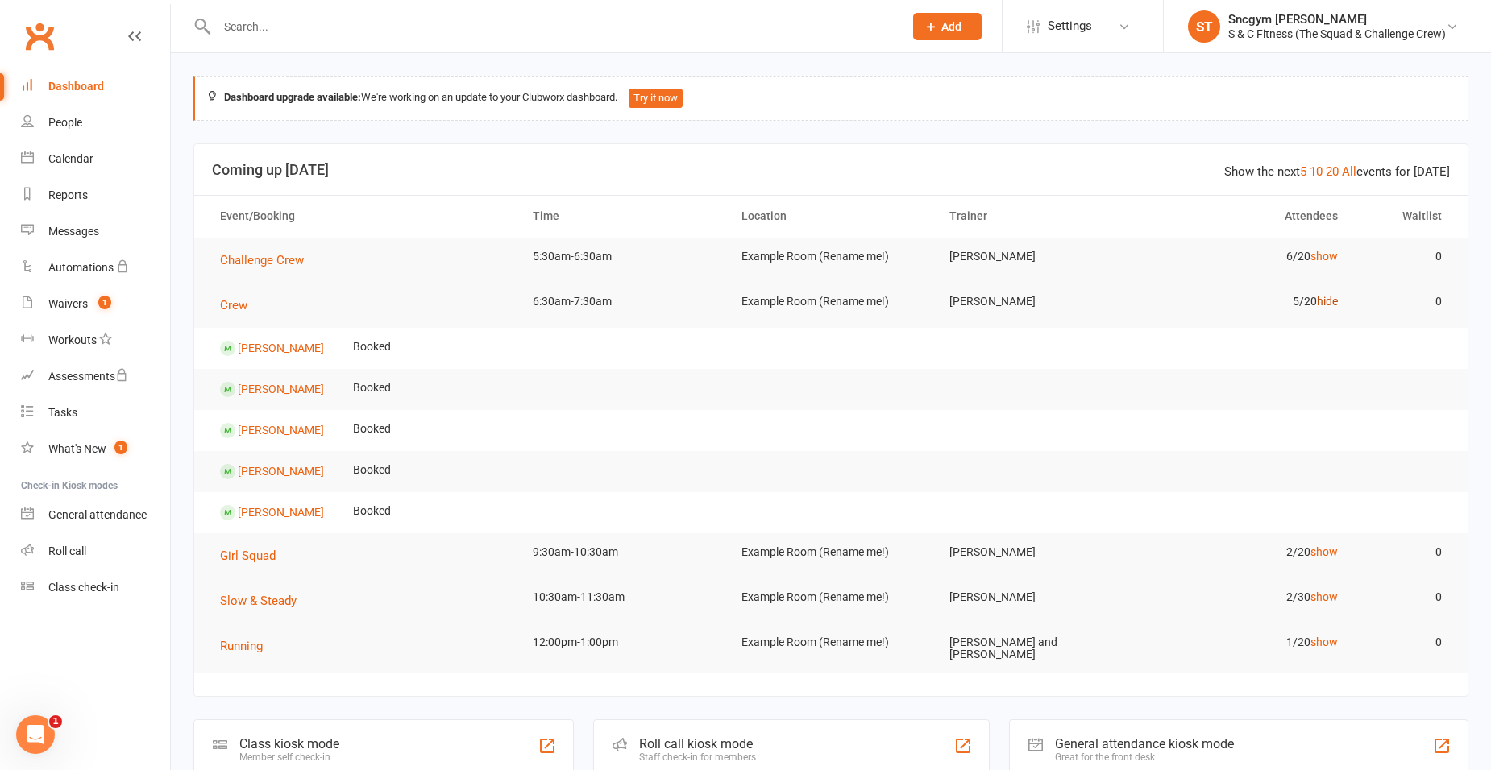
click at [1331, 305] on link "hide" at bounding box center [1327, 301] width 21 height 13
